Goal: Information Seeking & Learning: Check status

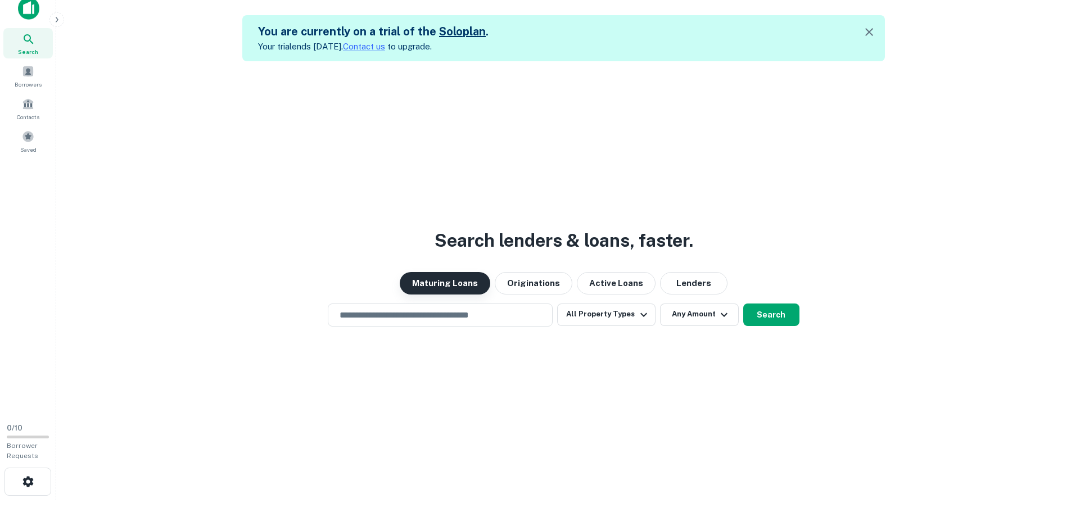
scroll to position [18, 0]
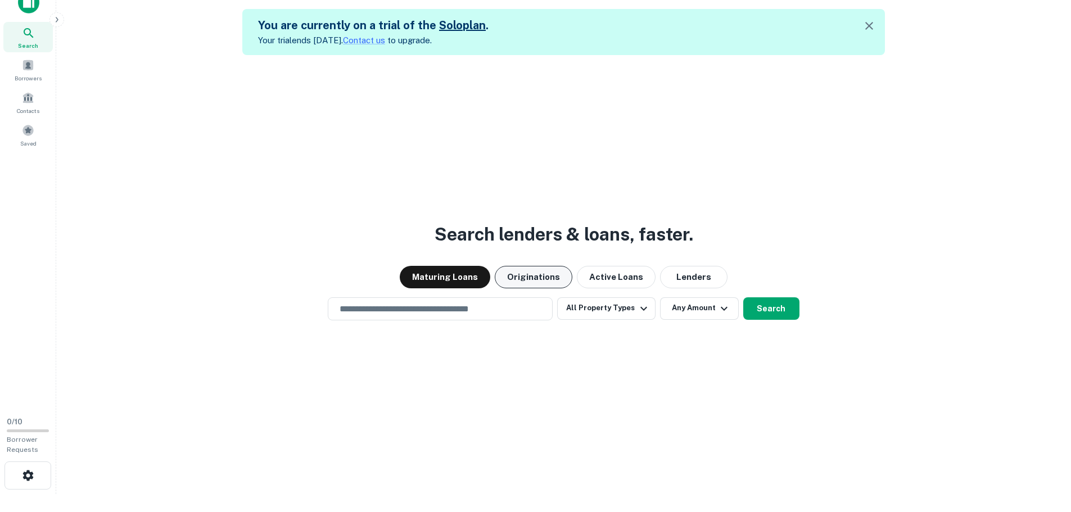
click at [549, 275] on button "Originations" at bounding box center [534, 277] width 78 height 22
click at [457, 276] on button "Maturing Loans" at bounding box center [445, 277] width 91 height 22
click at [602, 272] on button "Active Loans" at bounding box center [616, 277] width 79 height 22
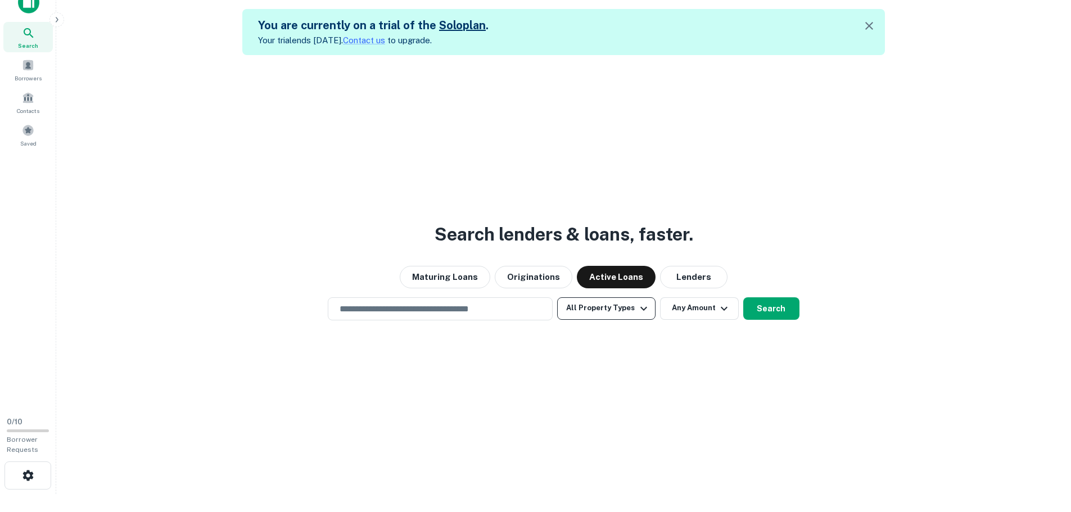
click at [619, 304] on button "All Property Types" at bounding box center [606, 308] width 98 height 22
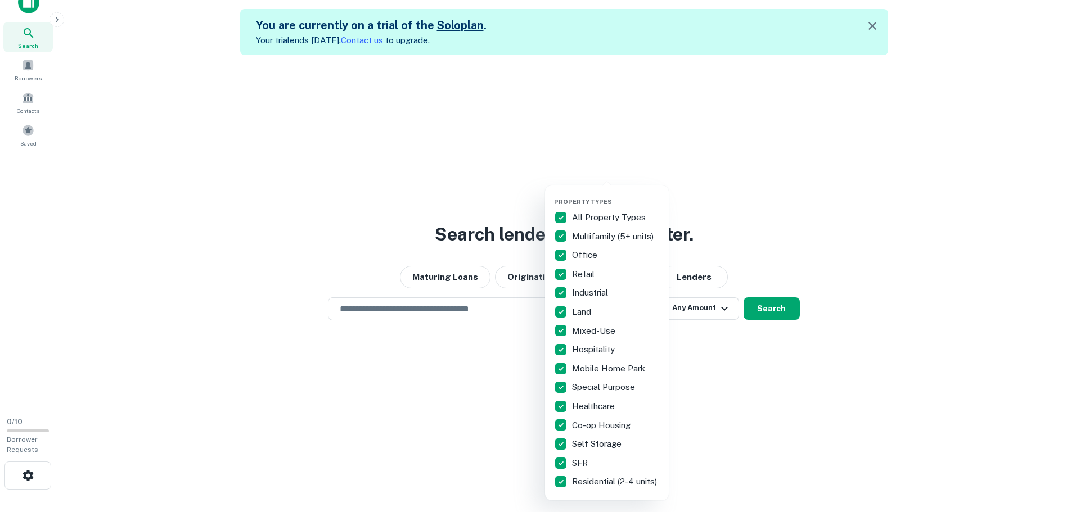
click at [790, 413] on div at bounding box center [540, 256] width 1080 height 512
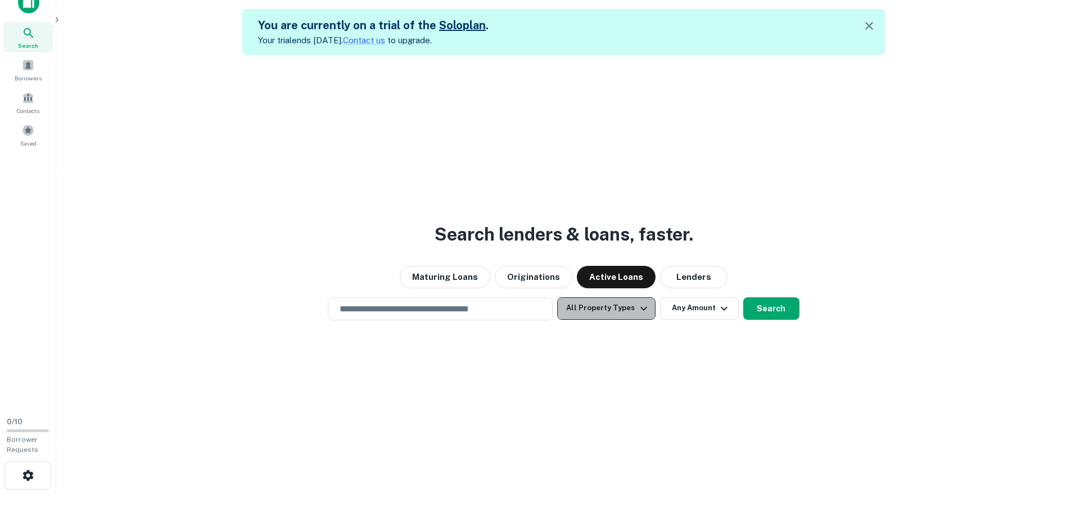
click at [637, 312] on icon "button" at bounding box center [643, 308] width 13 height 13
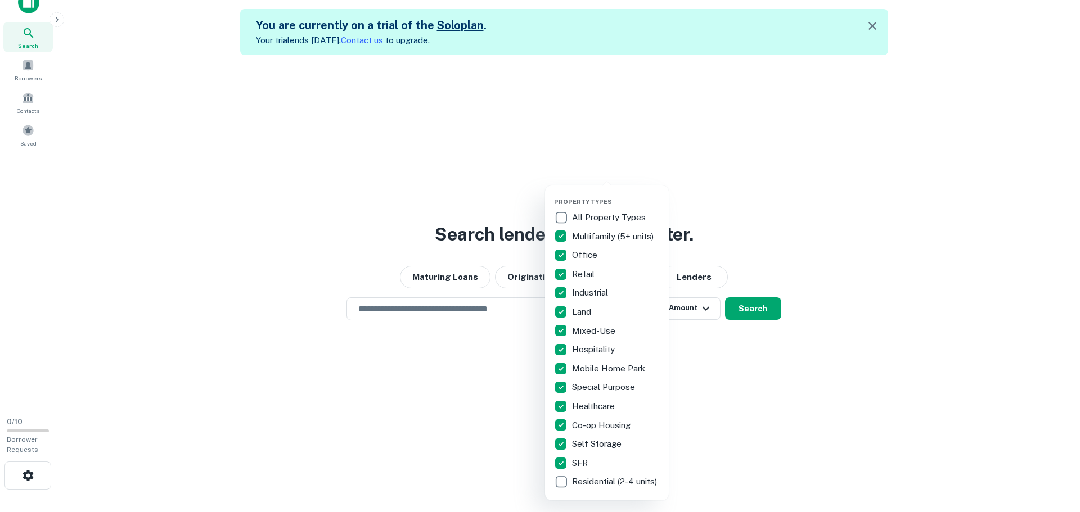
click at [745, 415] on div at bounding box center [540, 256] width 1080 height 512
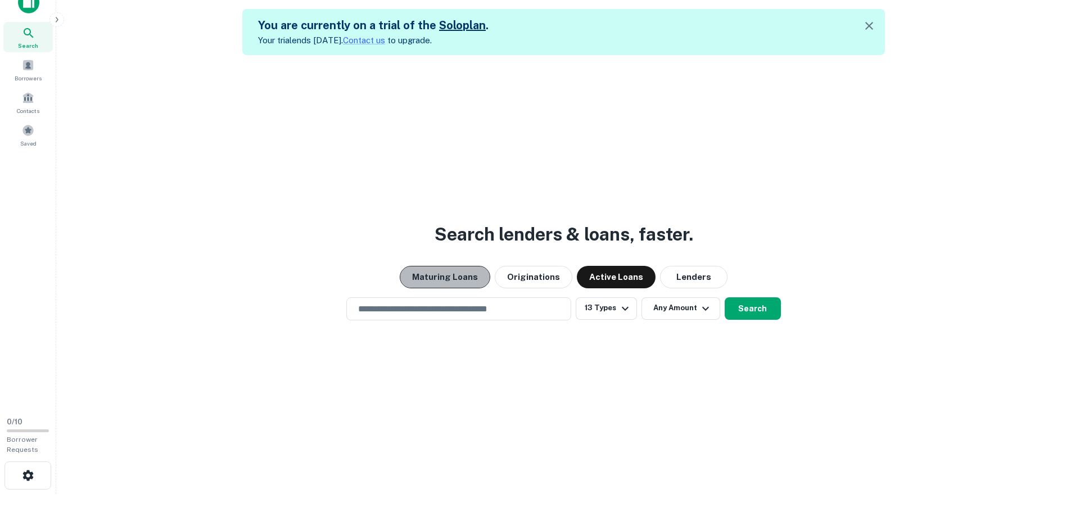
click at [466, 282] on button "Maturing Loans" at bounding box center [445, 277] width 91 height 22
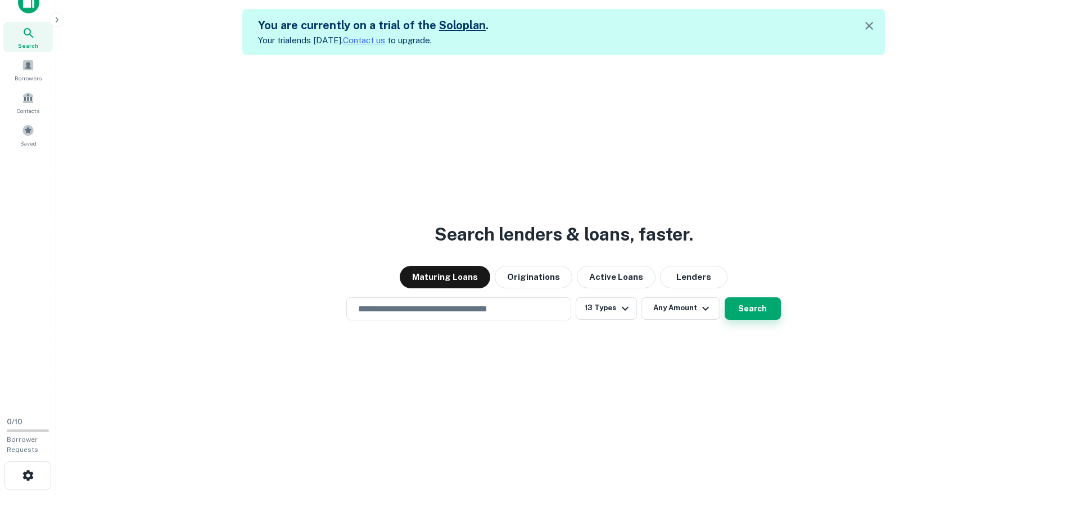
click at [745, 306] on button "Search" at bounding box center [753, 308] width 56 height 22
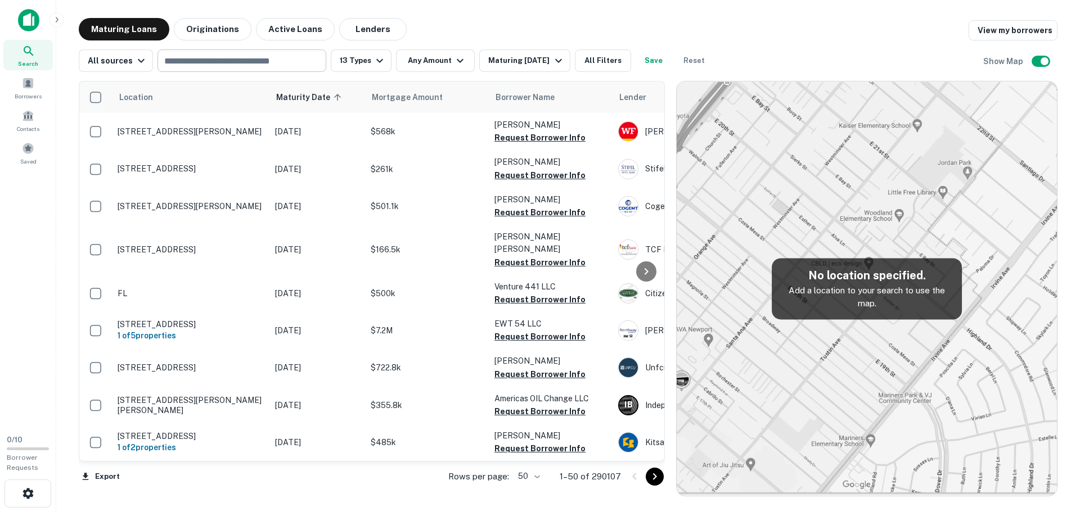
click at [197, 59] on input "text" at bounding box center [241, 61] width 160 height 16
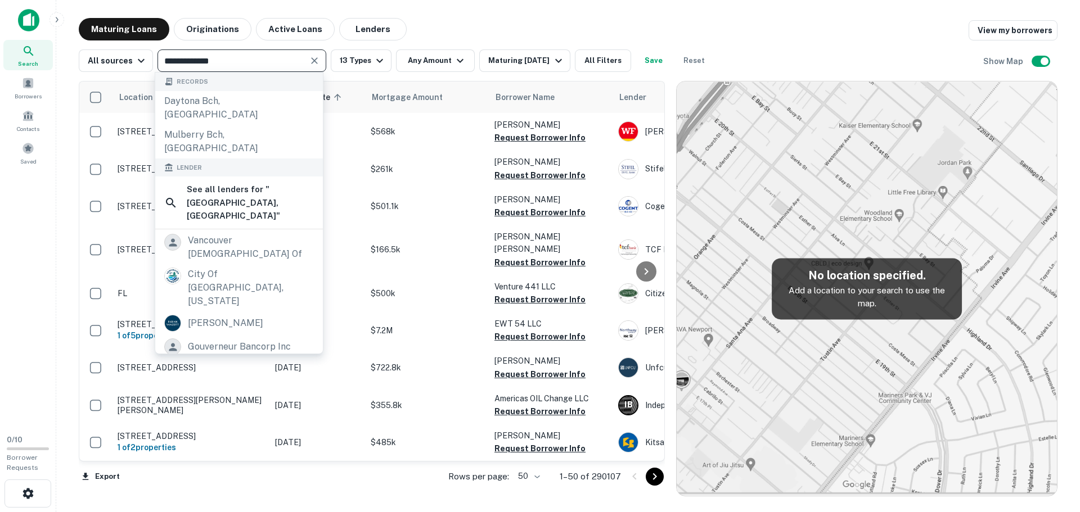
type input "**********"
drag, startPoint x: 226, startPoint y: 67, endPoint x: 114, endPoint y: 63, distance: 112.0
click at [114, 63] on div "**********" at bounding box center [395, 60] width 633 height 22
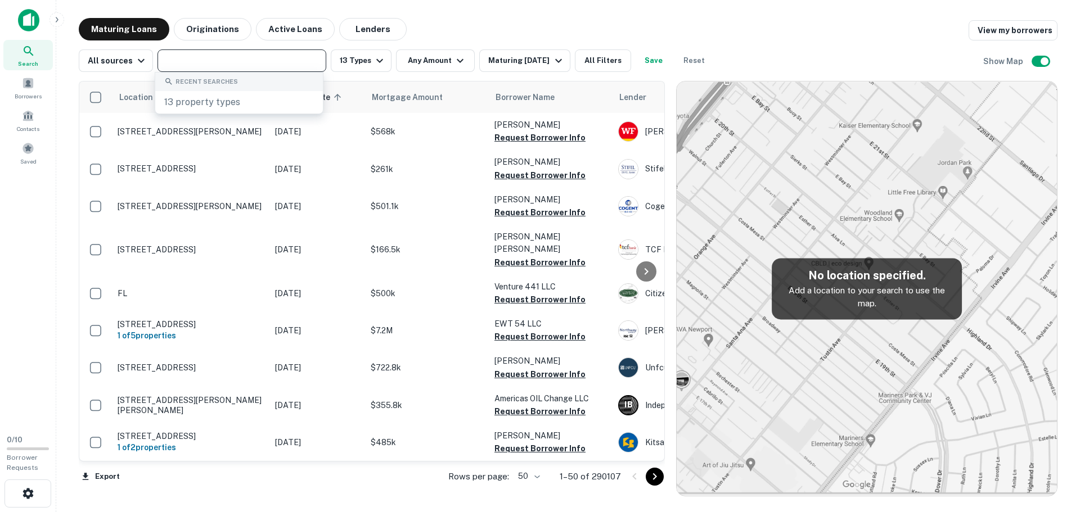
click at [206, 58] on input "text" at bounding box center [241, 61] width 160 height 16
type input "*"
